Goal: Information Seeking & Learning: Learn about a topic

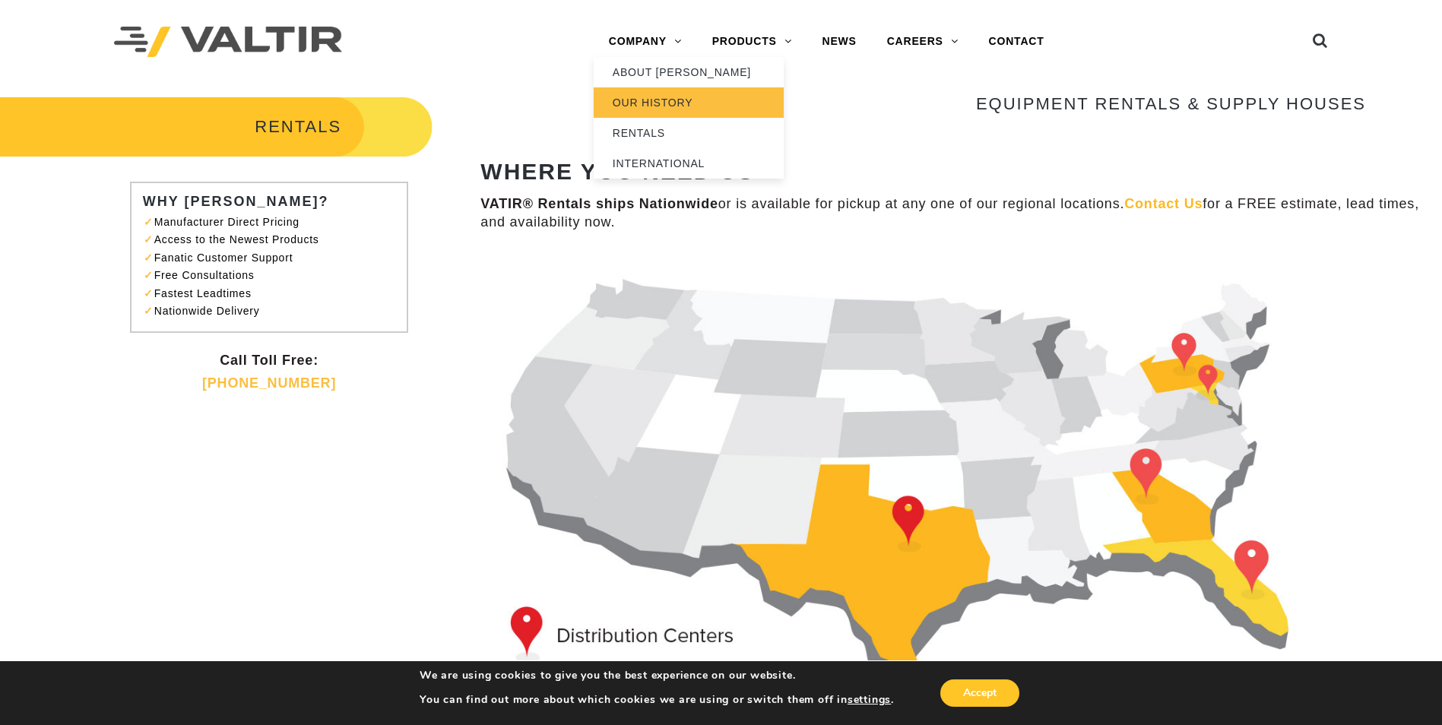
click at [682, 104] on link "OUR HISTORY" at bounding box center [689, 102] width 190 height 30
click at [688, 106] on link "OUR HISTORY" at bounding box center [689, 102] width 190 height 30
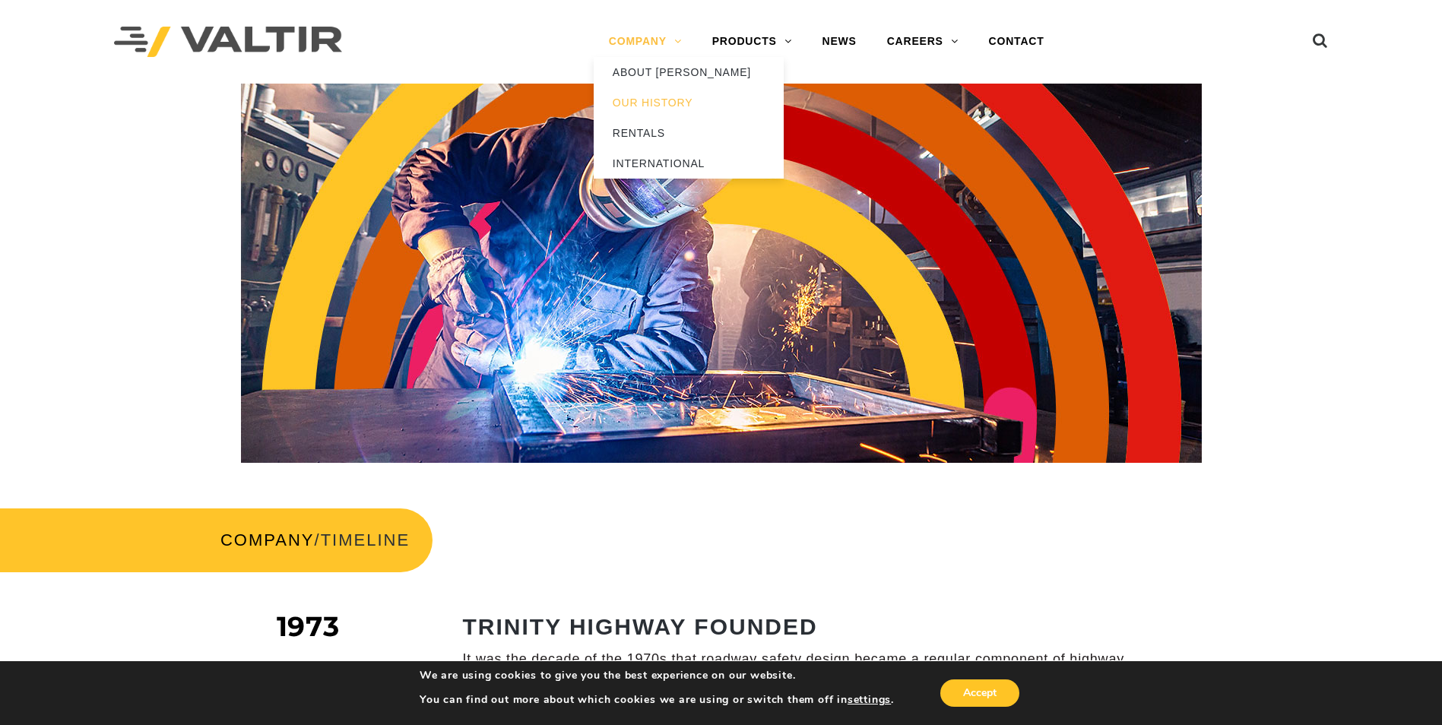
click at [643, 46] on link "COMPANY" at bounding box center [645, 42] width 103 height 30
